Goal: Transaction & Acquisition: Purchase product/service

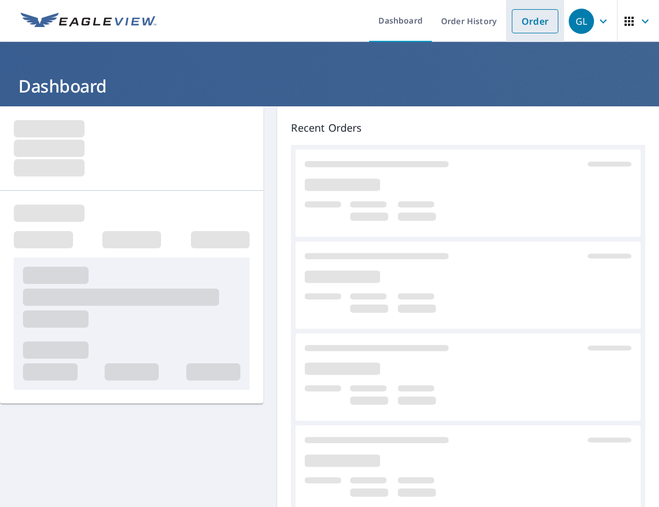
click at [531, 13] on link "Order" at bounding box center [535, 21] width 47 height 24
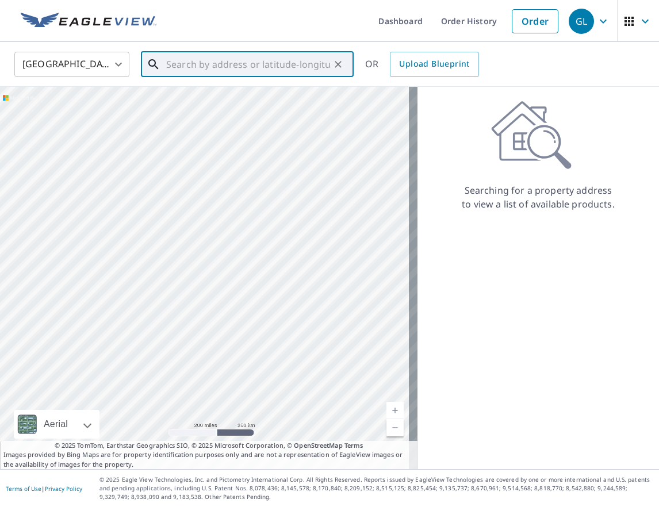
click at [183, 70] on input "text" at bounding box center [248, 64] width 164 height 32
paste input "[STREET_ADDRESS][PERSON_NAME]"
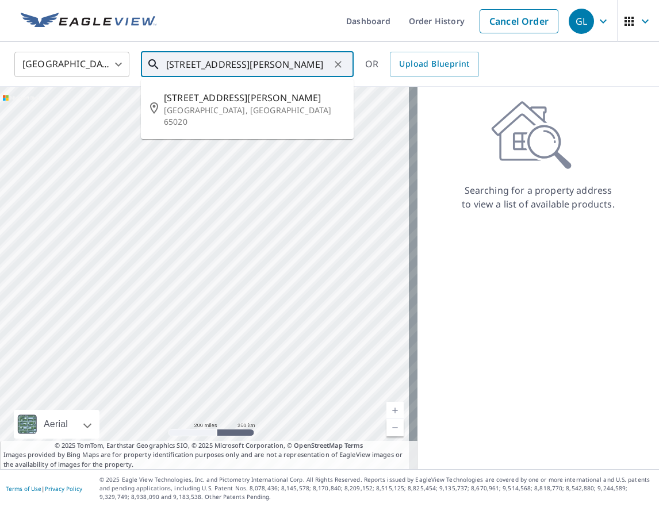
type input "[STREET_ADDRESS][PERSON_NAME]"
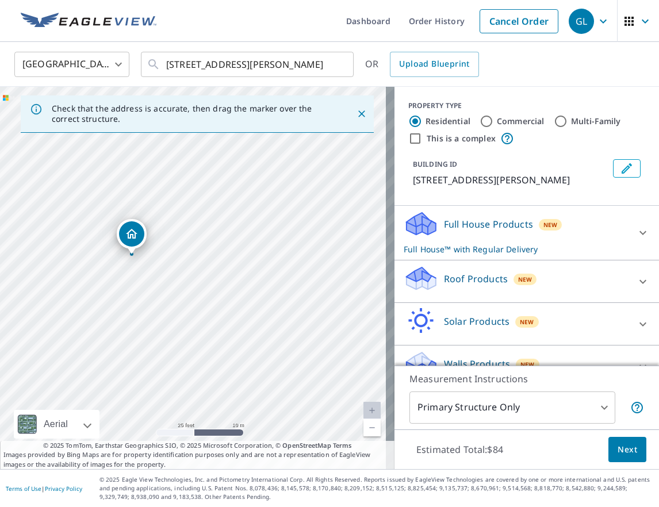
drag, startPoint x: 144, startPoint y: 261, endPoint x: 258, endPoint y: 275, distance: 114.8
click at [258, 275] on div "[STREET_ADDRESS][PERSON_NAME]" at bounding box center [197, 278] width 395 height 383
click at [579, 292] on div "Roof Products New" at bounding box center [517, 281] width 226 height 33
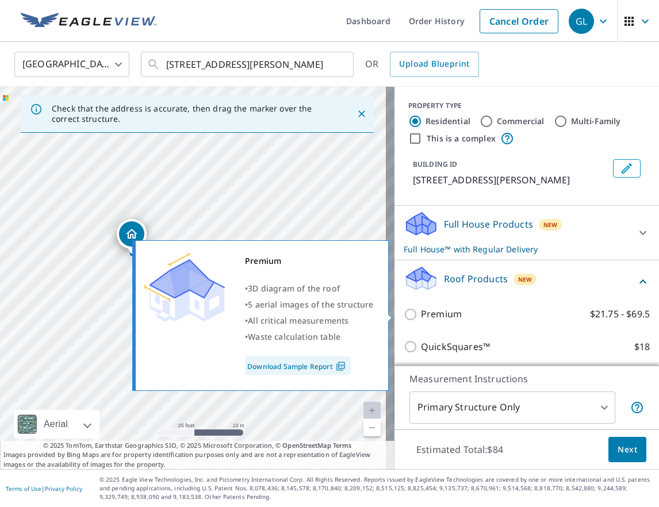
click at [394, 316] on div "Premium • 3D diagram of the roof • 5 aerial images of the structure • All criti…" at bounding box center [265, 316] width 263 height 158
click at [404, 314] on input "Premium $21.75 - $69.5" at bounding box center [412, 315] width 17 height 14
checkbox input "true"
checkbox input "false"
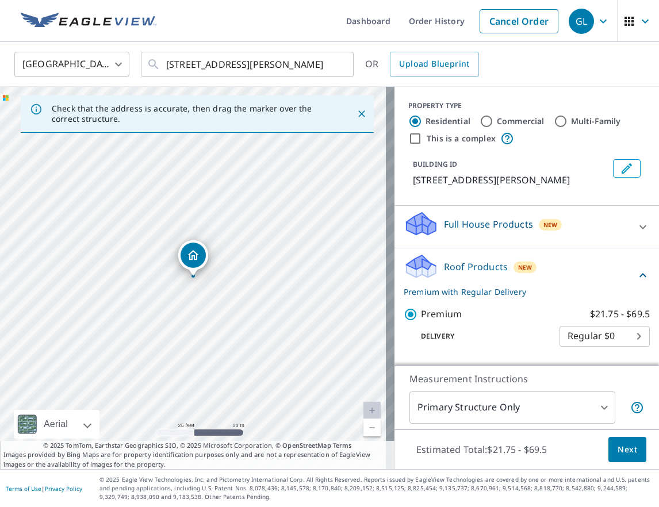
click at [627, 441] on button "Next" at bounding box center [628, 450] width 38 height 26
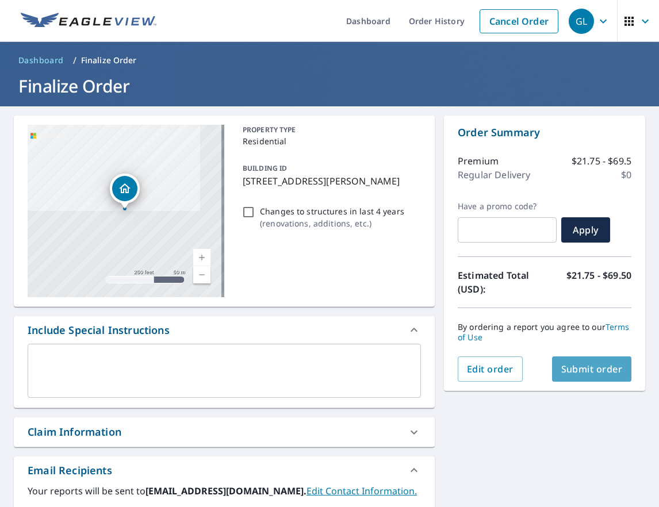
click at [606, 374] on span "Submit order" at bounding box center [592, 369] width 62 height 13
checkbox input "true"
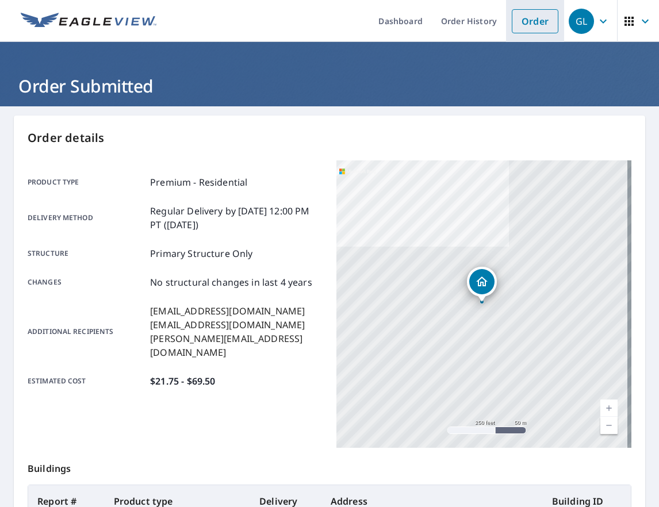
click at [537, 18] on link "Order" at bounding box center [535, 21] width 47 height 24
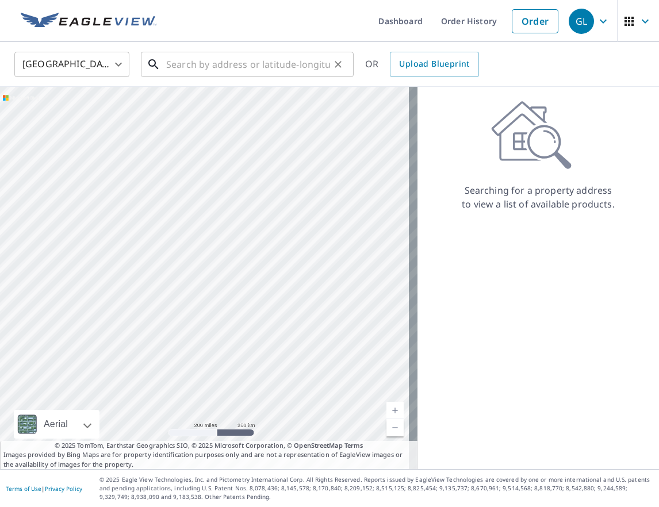
click at [208, 65] on input "text" at bounding box center [248, 64] width 164 height 32
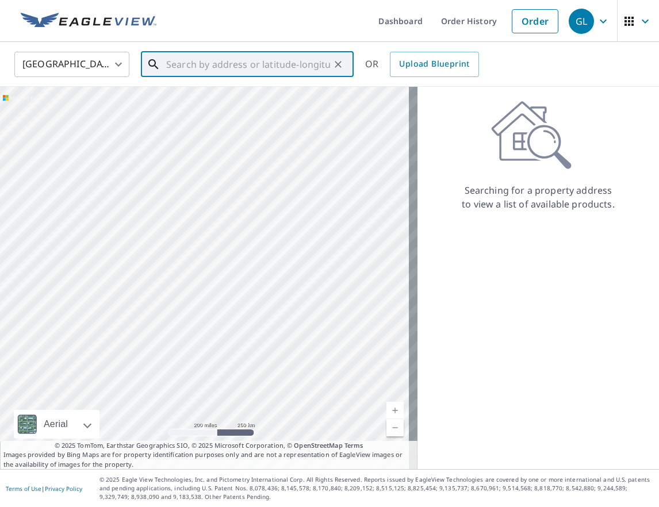
paste input "[STREET_ADDRESS]"
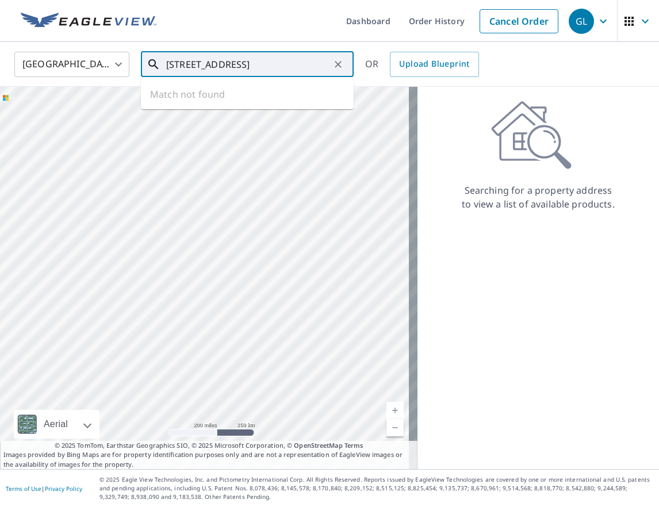
type input "[STREET_ADDRESS]"
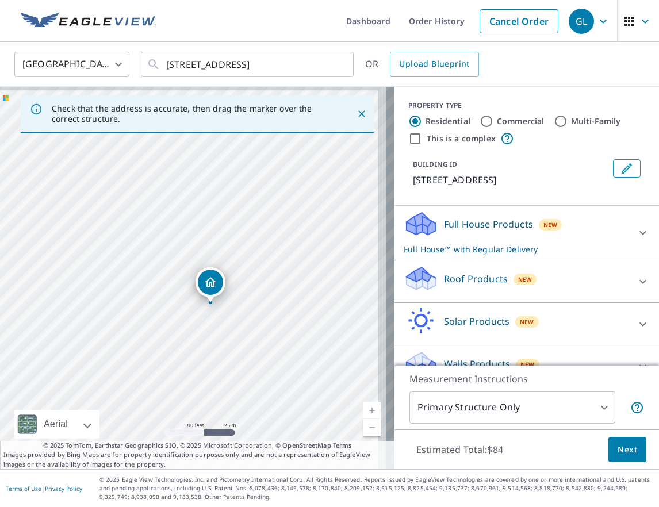
drag, startPoint x: 279, startPoint y: 292, endPoint x: 226, endPoint y: 297, distance: 53.7
click at [218, 314] on div "[STREET_ADDRESS]" at bounding box center [197, 278] width 395 height 383
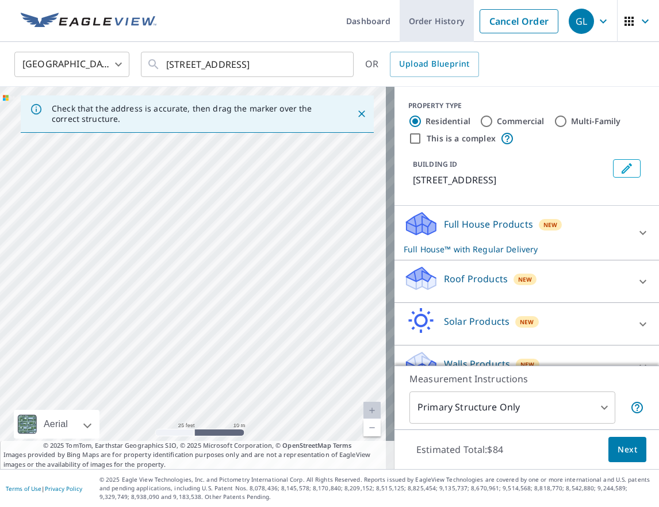
drag, startPoint x: 517, startPoint y: 17, endPoint x: 469, endPoint y: 27, distance: 49.4
click at [517, 17] on link "Cancel Order" at bounding box center [519, 21] width 79 height 24
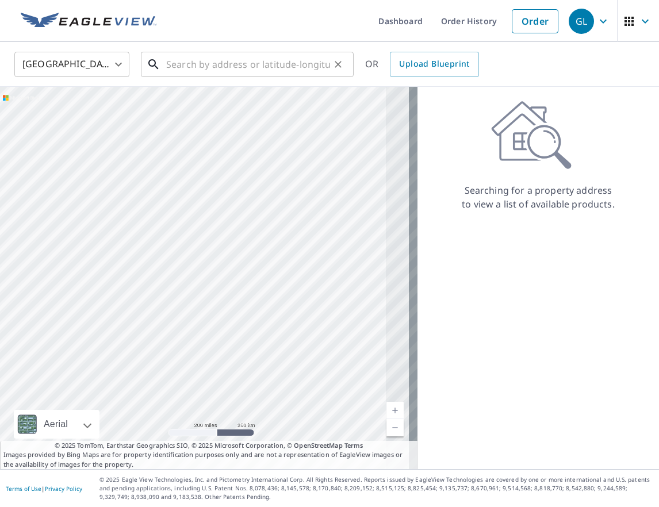
click at [214, 63] on input "text" at bounding box center [248, 64] width 164 height 32
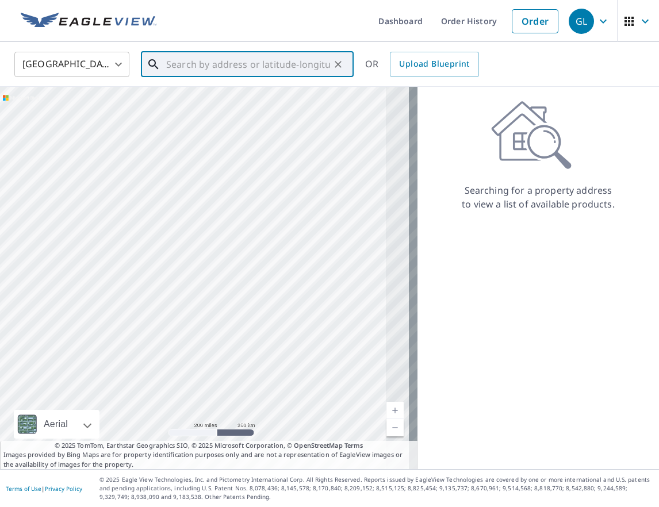
paste input "39.35127543172096, -80.33309219154765"
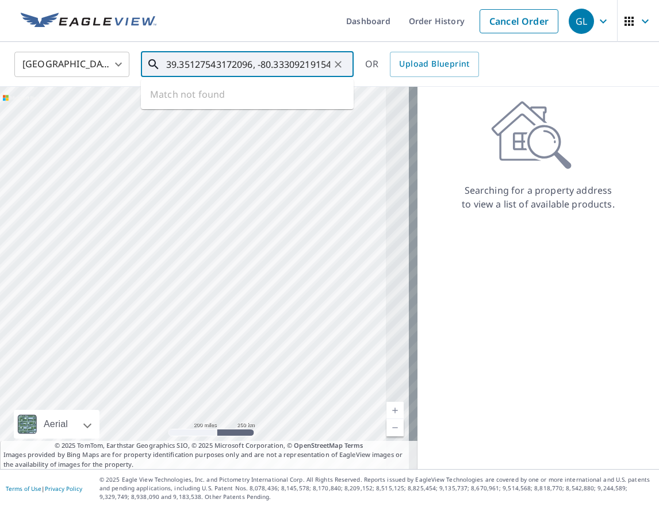
scroll to position [0, 20]
type input "39.35127543172096, -80.33309219154765"
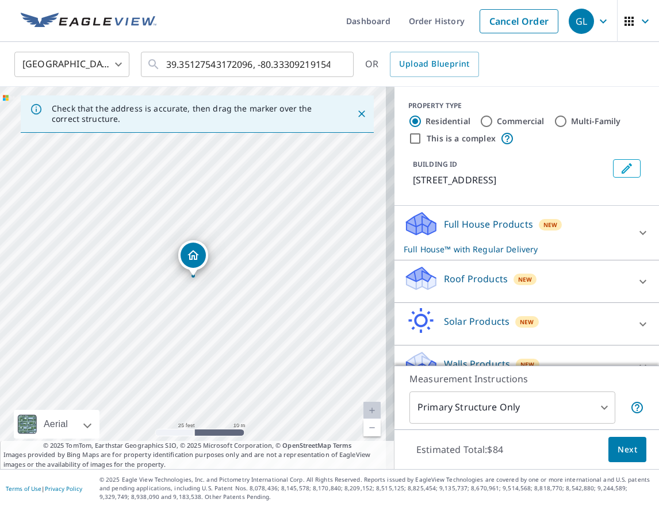
scroll to position [18, 0]
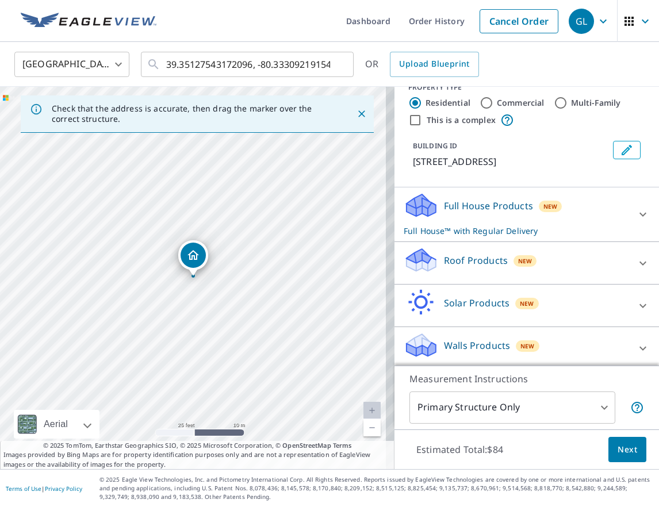
click at [552, 264] on div "Roof Products New" at bounding box center [517, 263] width 226 height 33
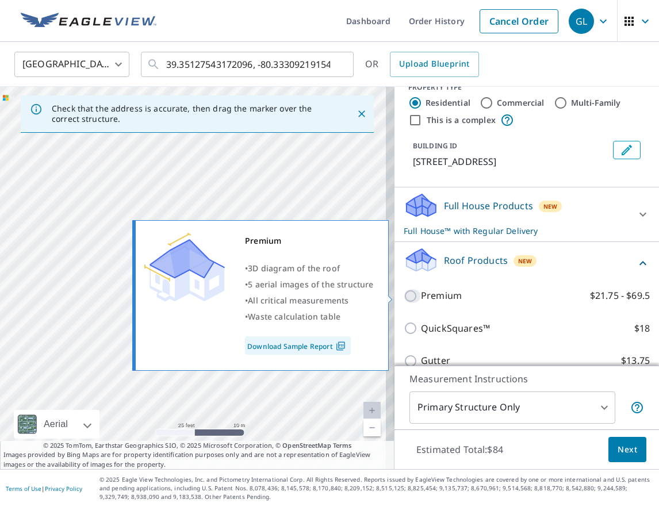
click at [407, 296] on input "Premium $21.75 - $69.5" at bounding box center [412, 296] width 17 height 14
checkbox input "true"
checkbox input "false"
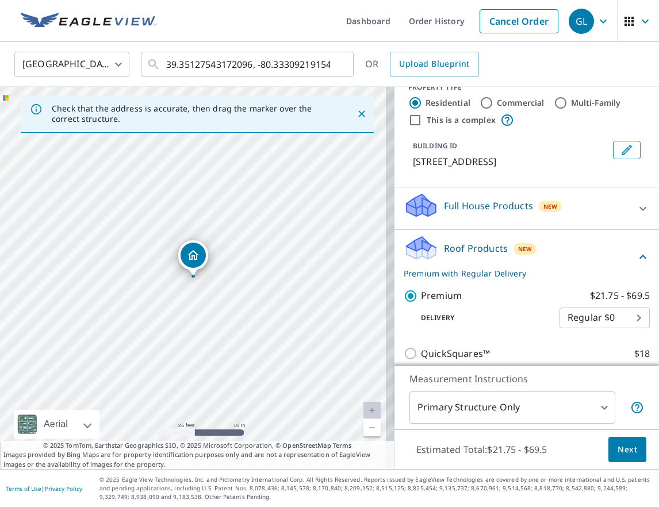
click at [616, 457] on button "Next" at bounding box center [628, 450] width 38 height 26
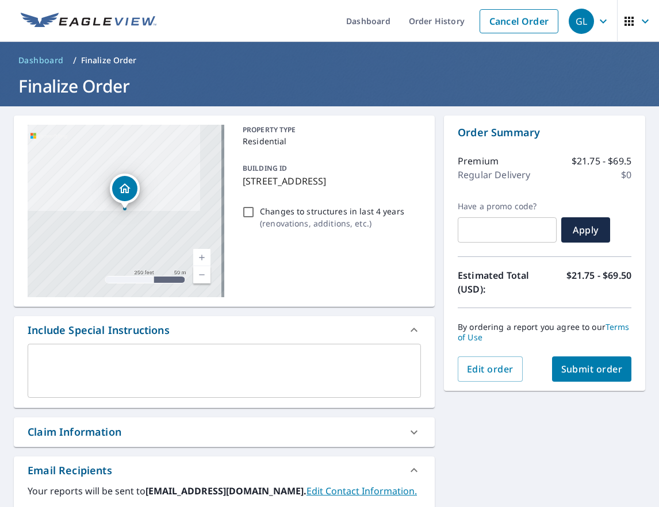
click at [581, 366] on span "Submit order" at bounding box center [592, 369] width 62 height 13
checkbox input "true"
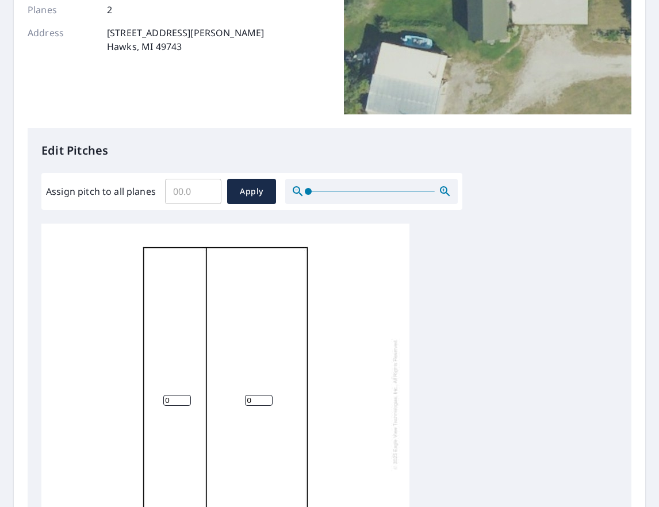
scroll to position [184, 0]
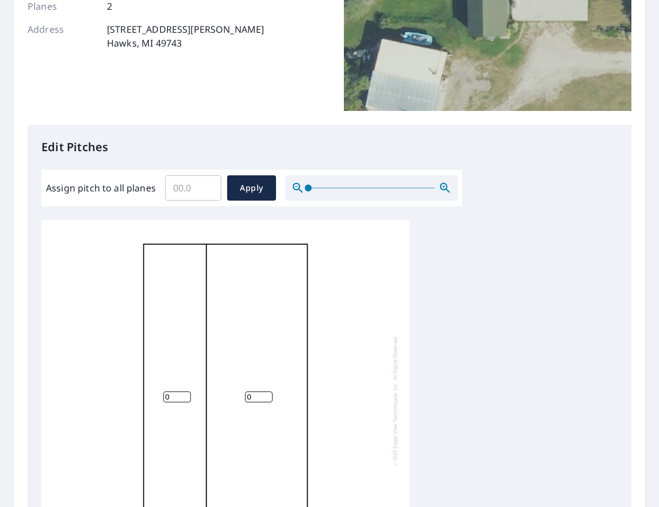
click at [191, 189] on input "Assign pitch to all planes" at bounding box center [193, 188] width 56 height 32
type input "10"
click at [233, 187] on button "Apply" at bounding box center [251, 187] width 49 height 25
type input "10"
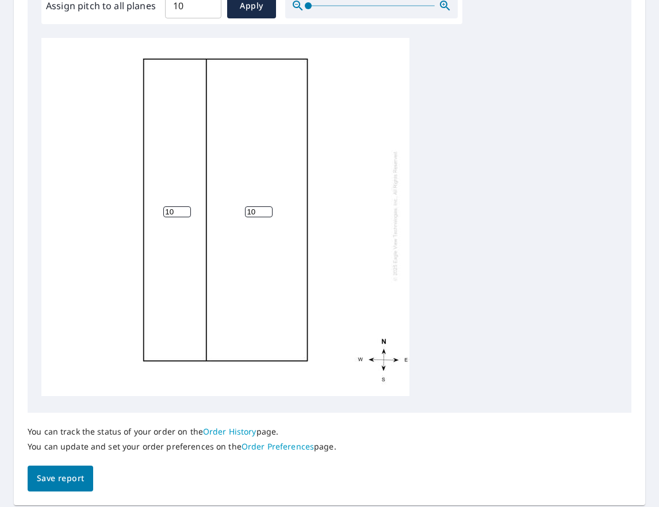
scroll to position [380, 0]
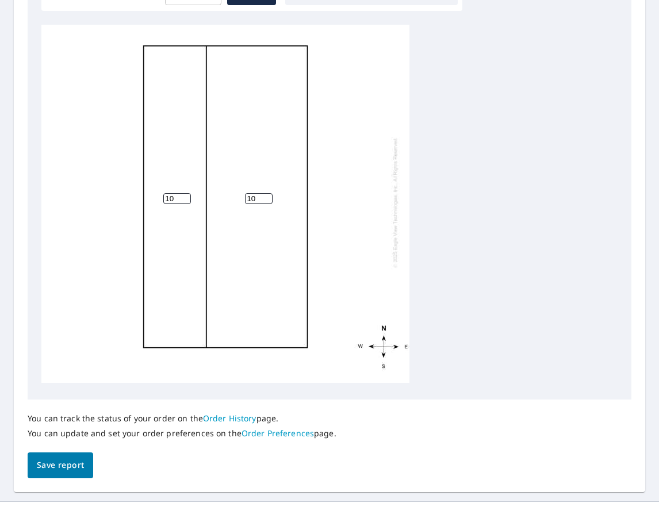
click at [55, 466] on span "Save report" at bounding box center [60, 466] width 47 height 14
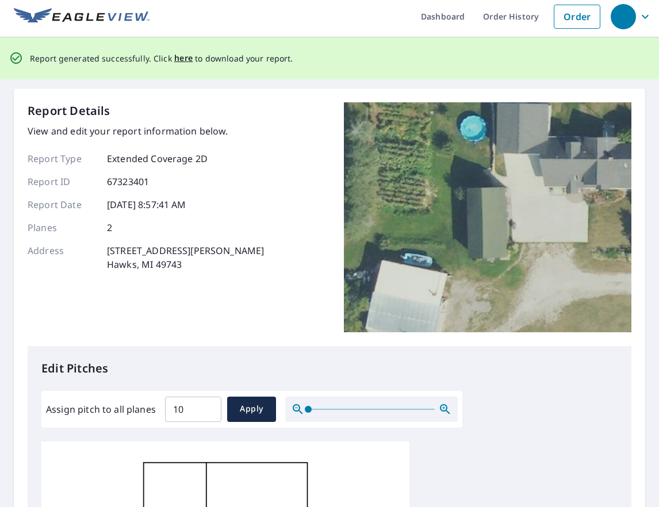
scroll to position [0, 0]
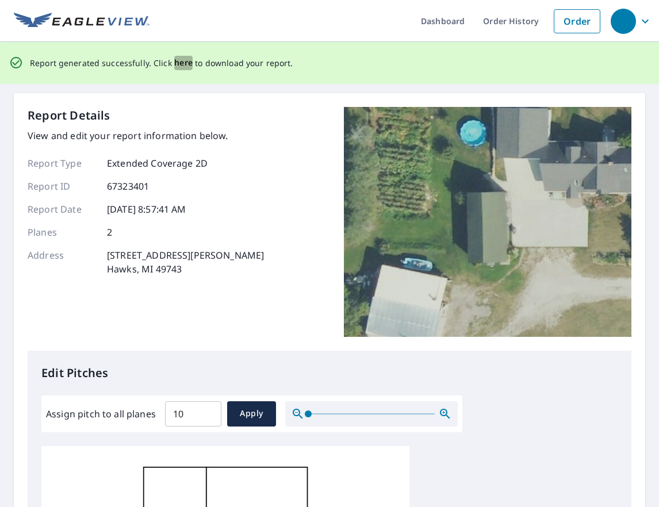
click at [185, 61] on span "here" at bounding box center [183, 63] width 19 height 14
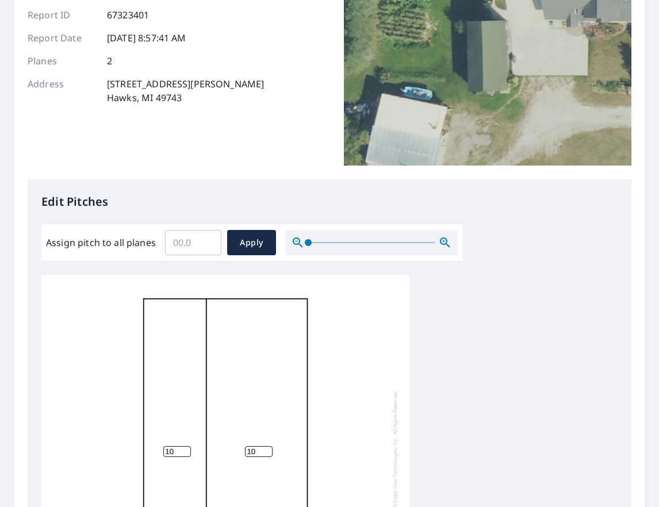
scroll to position [142, 0]
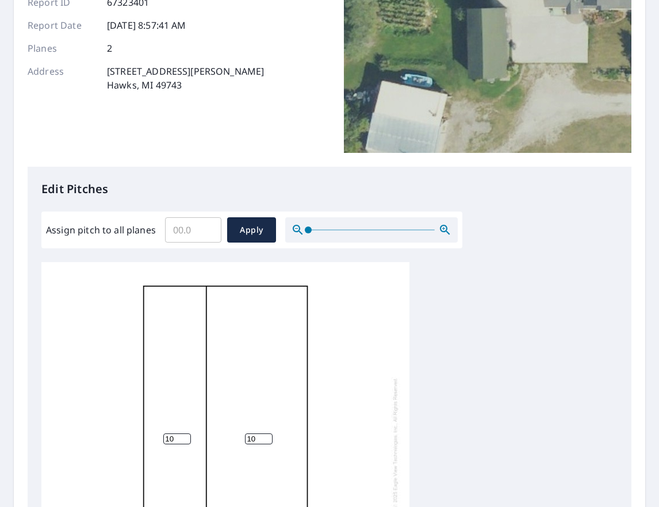
drag, startPoint x: 188, startPoint y: 217, endPoint x: 185, endPoint y: 224, distance: 7.5
click at [188, 217] on input "Assign pitch to all planes" at bounding box center [193, 230] width 56 height 32
type input "12"
click at [239, 230] on span "Apply" at bounding box center [251, 230] width 30 height 14
type input "12"
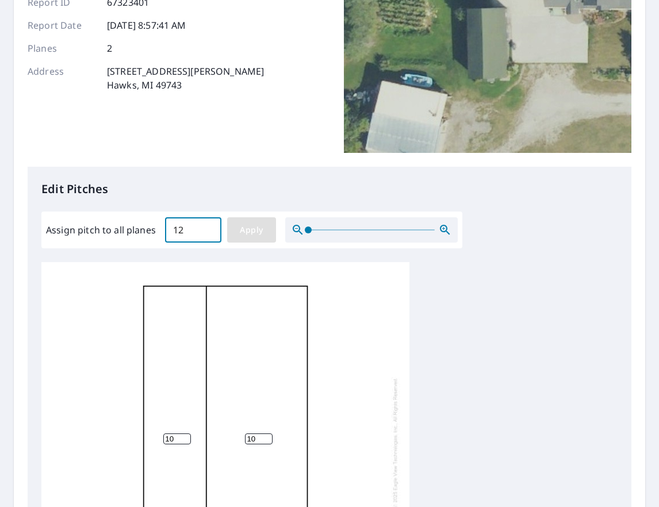
type input "12"
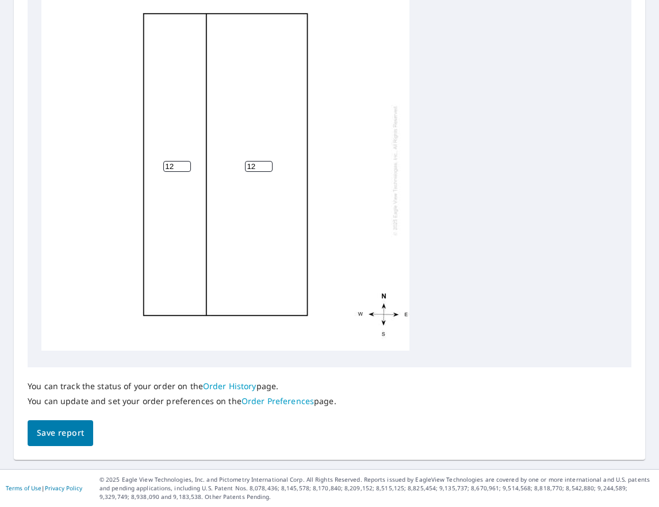
click at [76, 423] on button "Save report" at bounding box center [61, 434] width 66 height 26
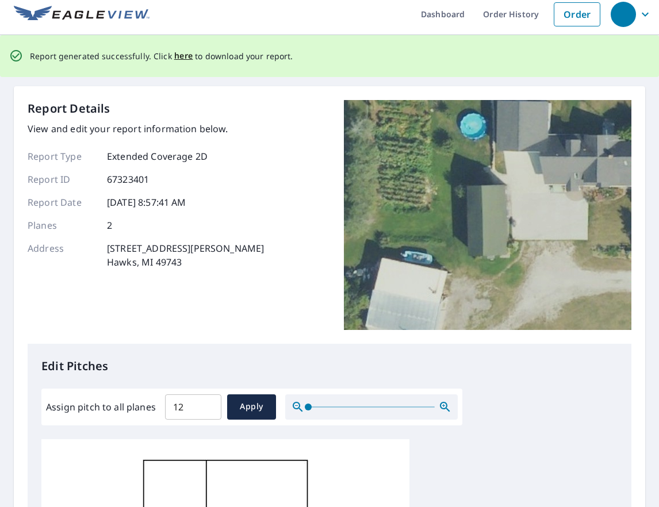
scroll to position [0, 0]
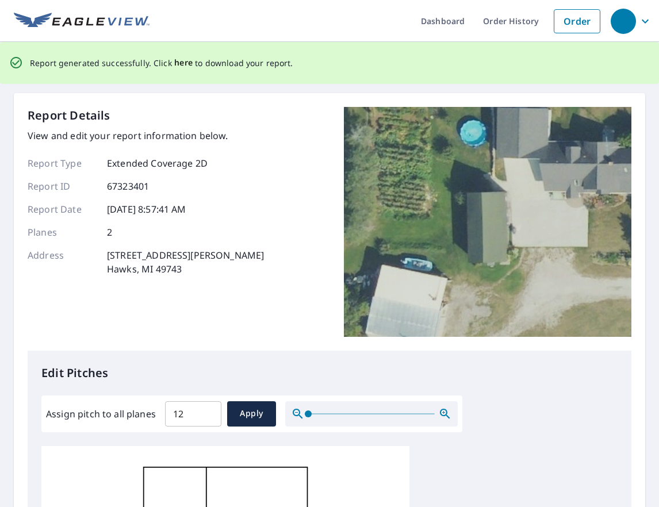
click at [179, 63] on span "here" at bounding box center [183, 63] width 19 height 14
